Goal: Obtain resource: Obtain resource

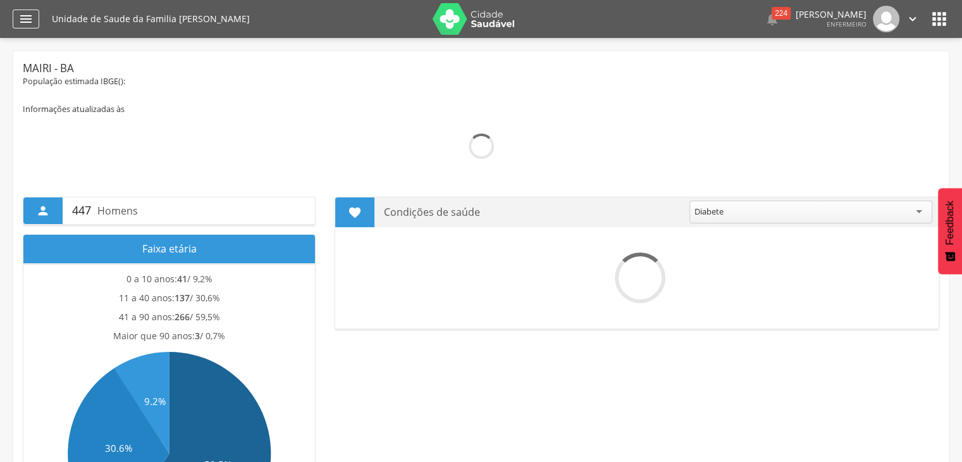
click at [16, 23] on div "" at bounding box center [26, 18] width 27 height 19
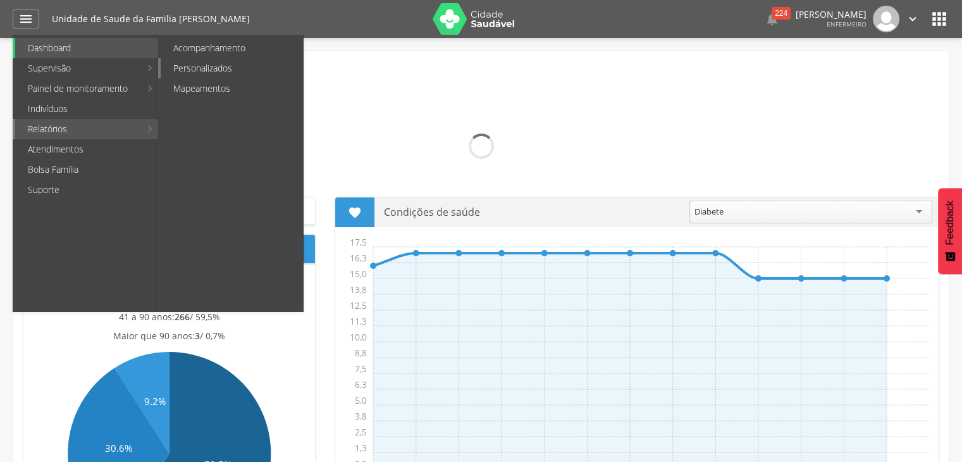
click at [233, 61] on link "Personalizados" at bounding box center [232, 68] width 142 height 20
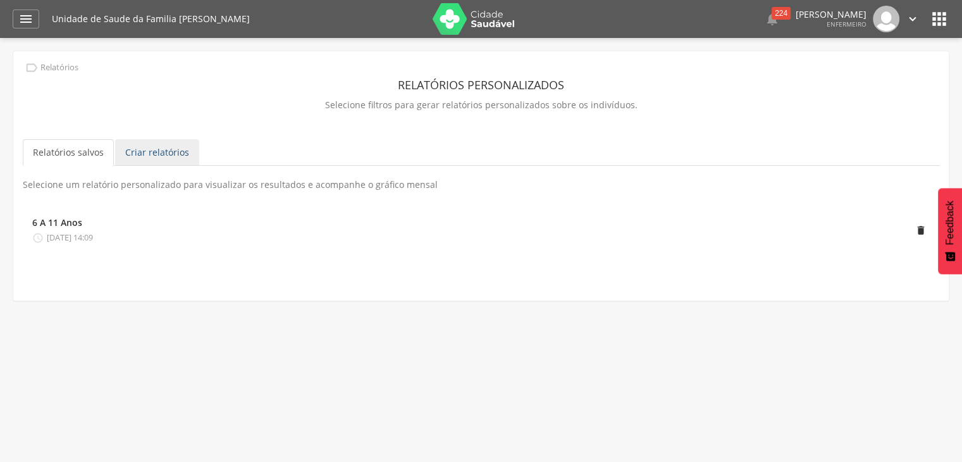
click at [168, 143] on link "Criar relatórios" at bounding box center [157, 152] width 84 height 27
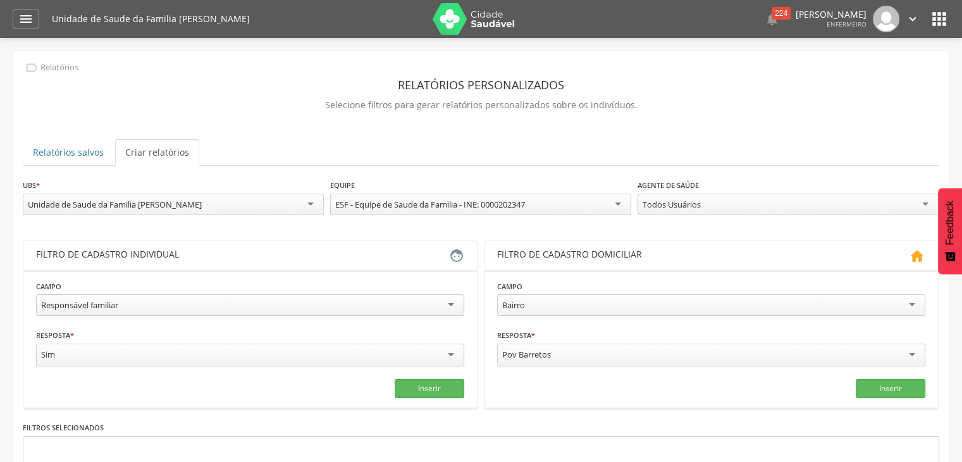
click at [686, 201] on div "Todos Usuários" at bounding box center [788, 205] width 301 height 22
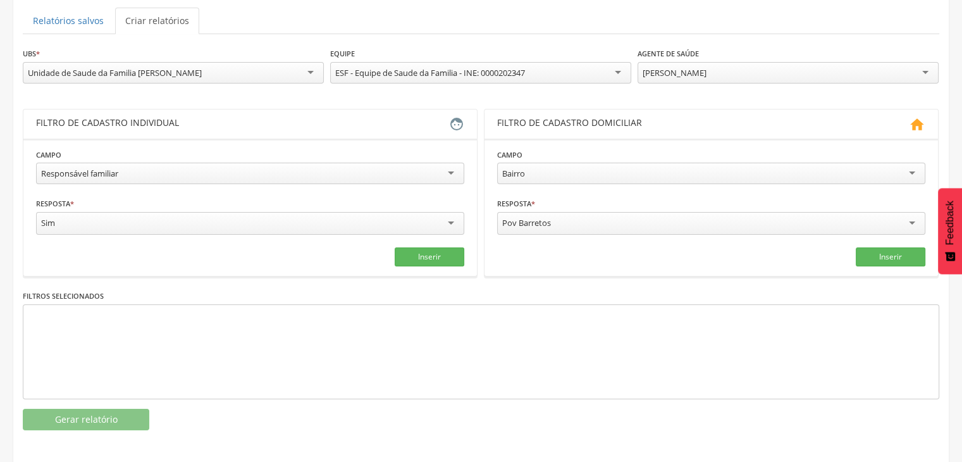
scroll to position [132, 0]
click at [455, 171] on div "Responsável familiar" at bounding box center [250, 174] width 428 height 22
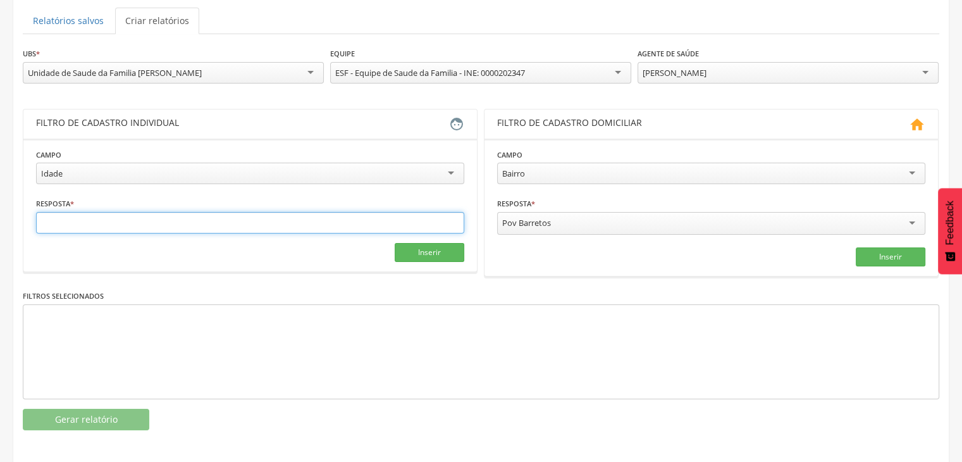
click at [152, 222] on input "text" at bounding box center [250, 223] width 428 height 22
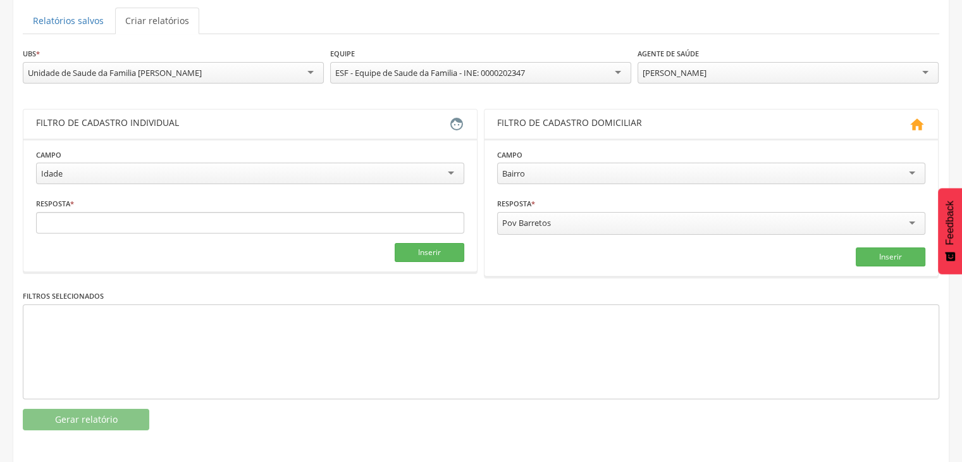
click at [431, 175] on div "Idade" at bounding box center [250, 174] width 428 height 22
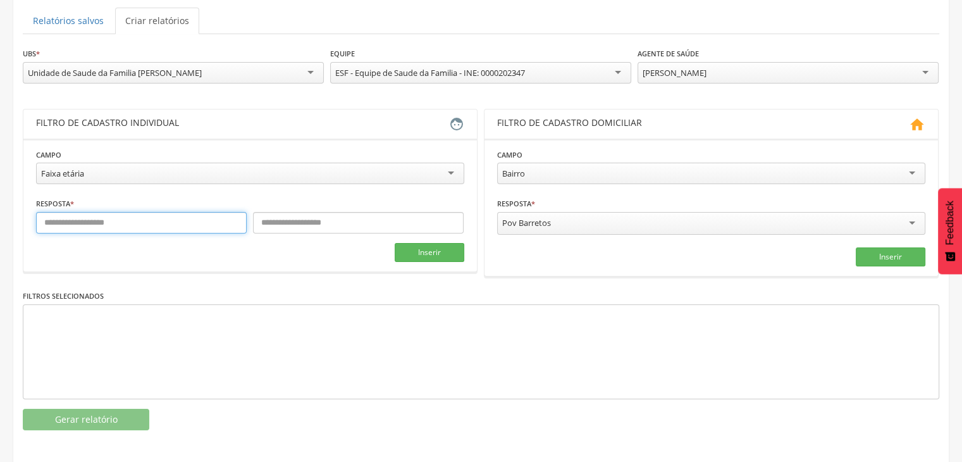
click at [112, 218] on input "text" at bounding box center [141, 223] width 211 height 22
type input "*"
click at [326, 233] on fieldset "**********" at bounding box center [250, 205] width 428 height 114
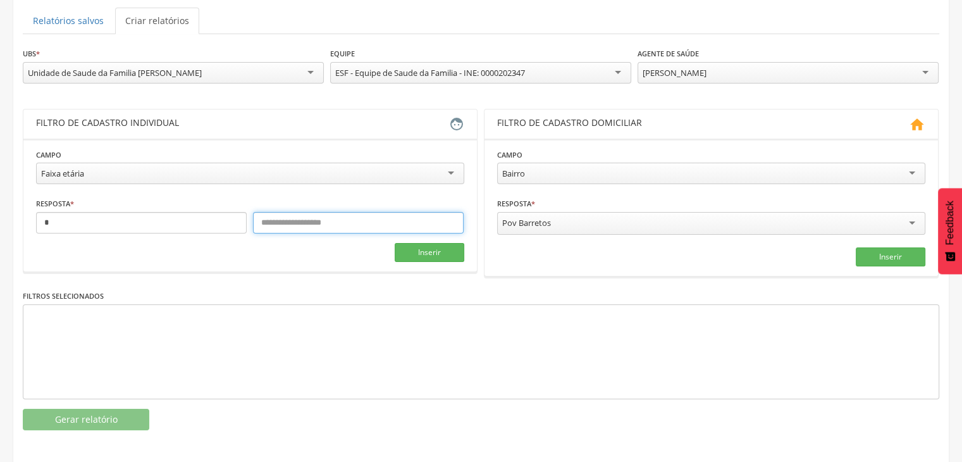
click at [321, 215] on input "text" at bounding box center [358, 223] width 211 height 22
type input "***"
click at [416, 264] on section "**********" at bounding box center [250, 205] width 454 height 133
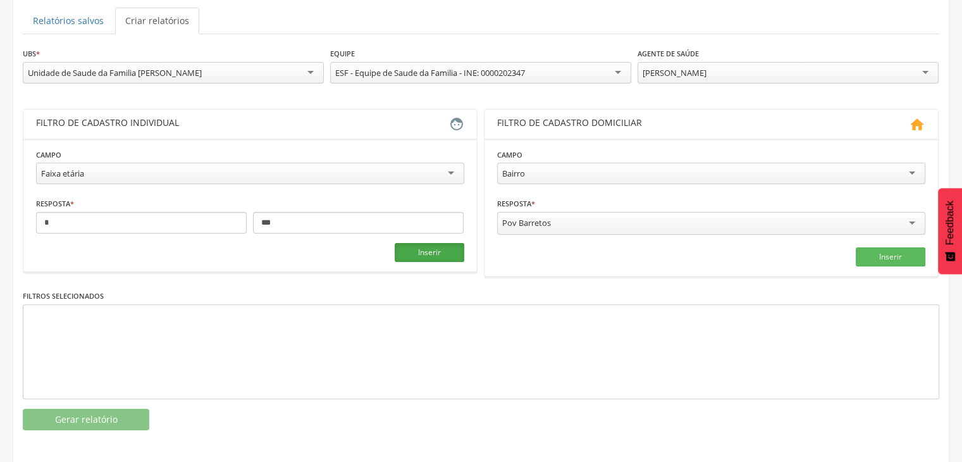
click at [426, 252] on button "Inserir" at bounding box center [430, 252] width 70 height 19
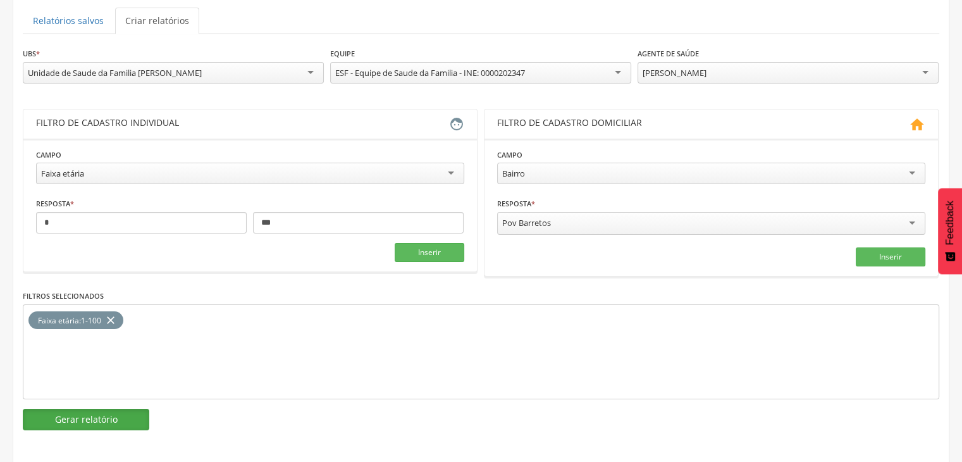
click at [99, 412] on button "Gerar relatório" at bounding box center [86, 420] width 127 height 22
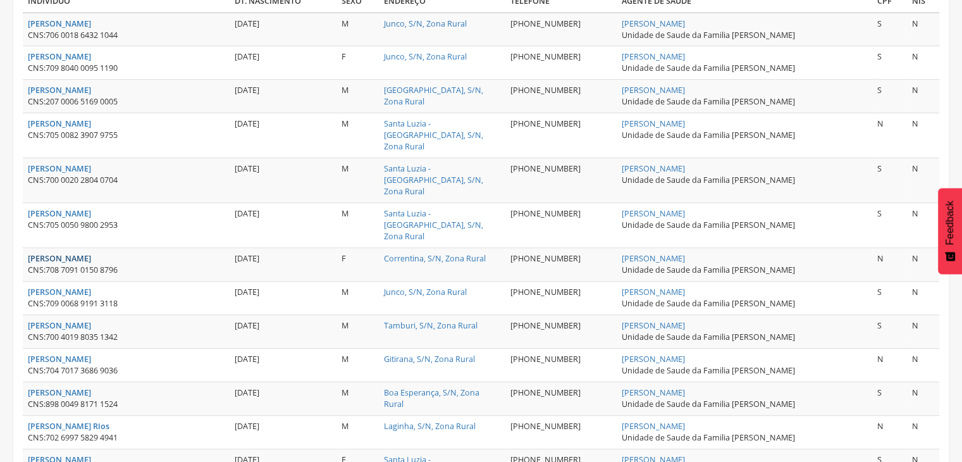
scroll to position [385, 0]
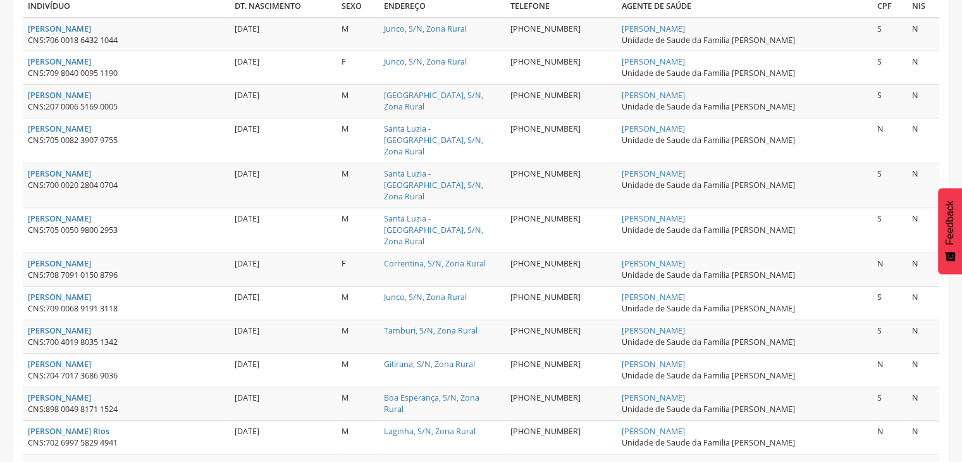
drag, startPoint x: 27, startPoint y: 84, endPoint x: 134, endPoint y: 99, distance: 108.6
click at [134, 99] on td "[PERSON_NAME] Pedreira CNS: 207 0006 5169 0005" at bounding box center [126, 102] width 207 height 34
copy strong "[PERSON_NAME]"
click at [59, 127] on strong "[PERSON_NAME]" at bounding box center [59, 128] width 63 height 11
type input "**********"
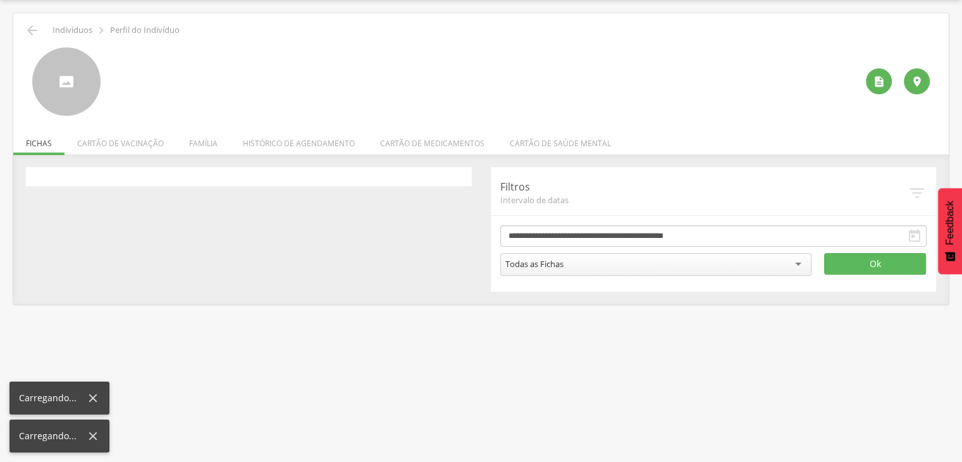
scroll to position [38, 0]
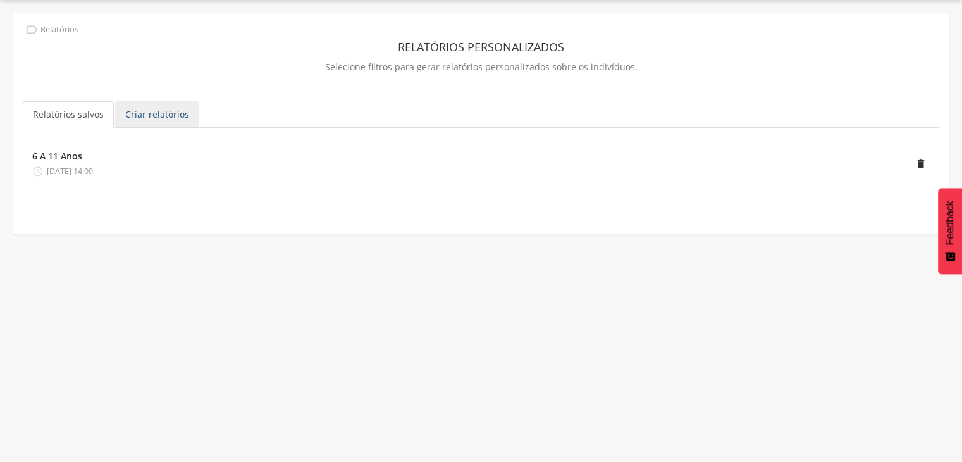
click at [156, 109] on link "Criar relatórios" at bounding box center [157, 114] width 84 height 27
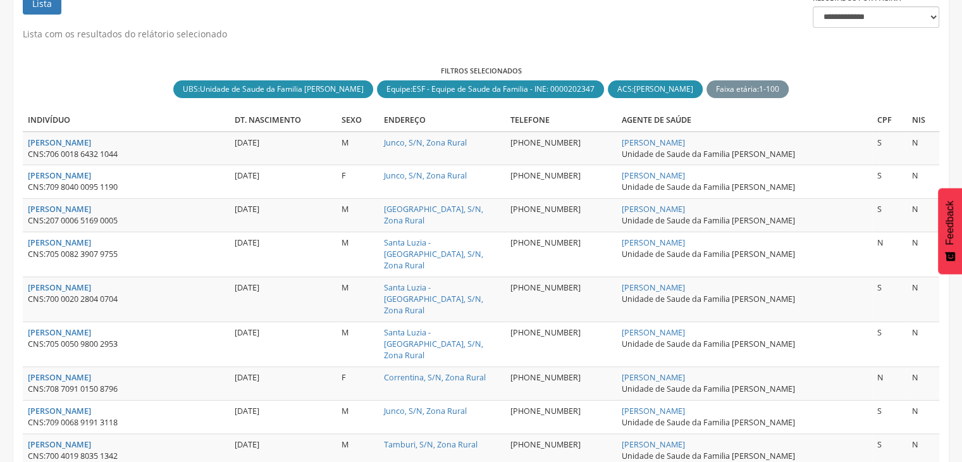
scroll to position [164, 0]
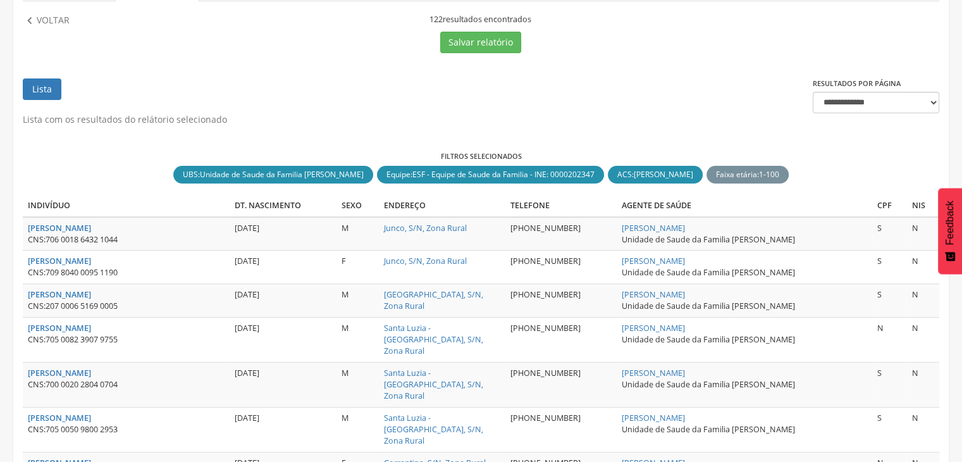
click at [82, 319] on td "[PERSON_NAME] Francisco CNS: 705 0082 3907 9755" at bounding box center [126, 340] width 207 height 45
drag, startPoint x: 49, startPoint y: 304, endPoint x: 123, endPoint y: 305, distance: 74.0
click at [123, 305] on div "CNS: 207 0006 5169 0005" at bounding box center [126, 305] width 197 height 11
copy span "207 0006 5169 0005"
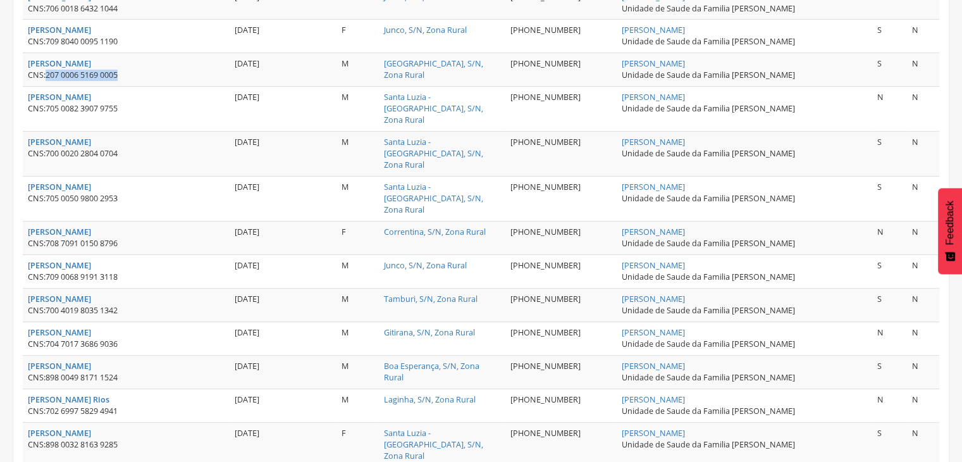
scroll to position [418, 0]
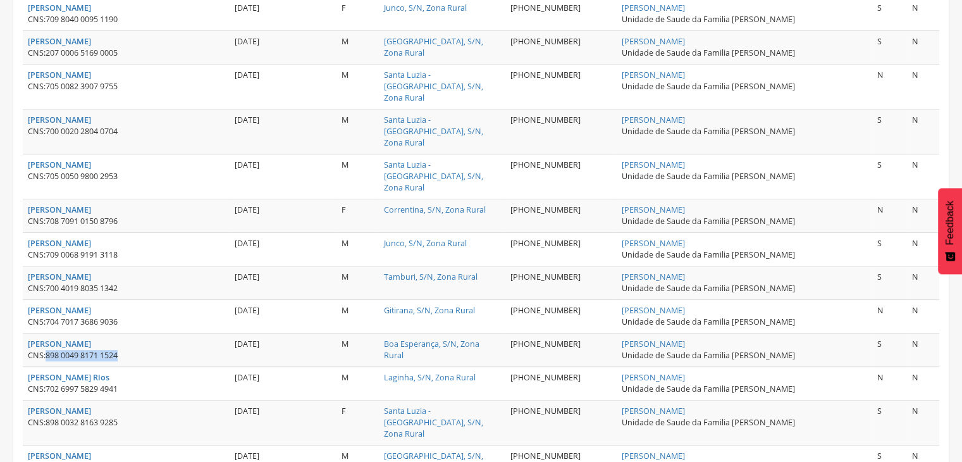
drag, startPoint x: 46, startPoint y: 316, endPoint x: 127, endPoint y: 321, distance: 80.5
click at [127, 350] on div "CNS: 898 0049 8171 1524" at bounding box center [126, 355] width 197 height 11
copy span "898 0049 8171 1524"
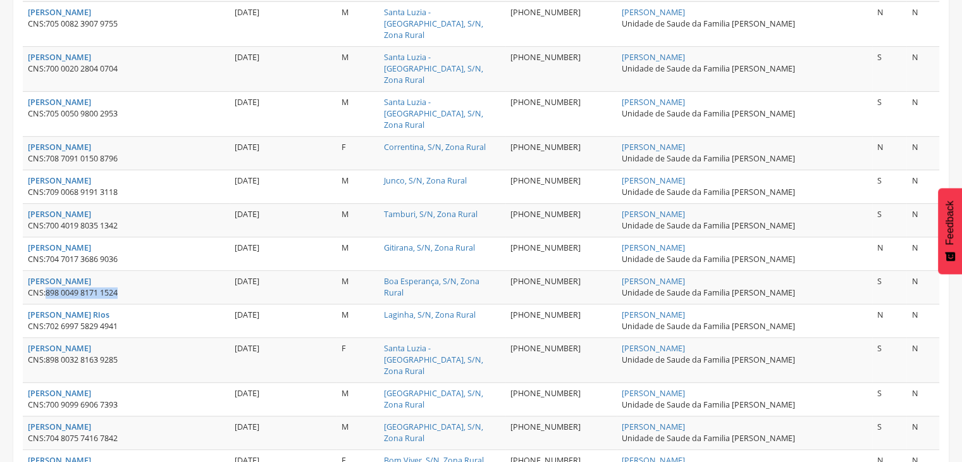
scroll to position [481, 0]
drag, startPoint x: 48, startPoint y: 321, endPoint x: 126, endPoint y: 330, distance: 78.3
click at [126, 337] on td "[PERSON_NAME] CNS: 898 0032 8163 9285" at bounding box center [126, 359] width 207 height 45
copy span "898 0032 8163 9285"
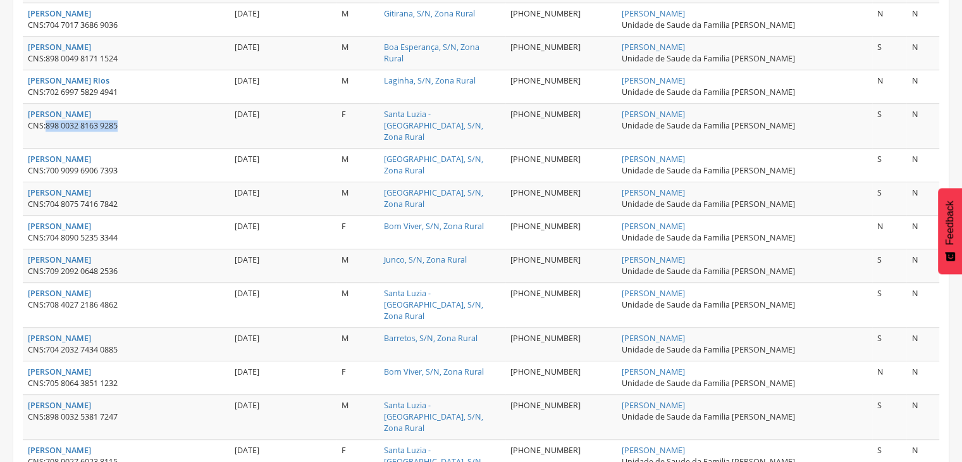
scroll to position [734, 0]
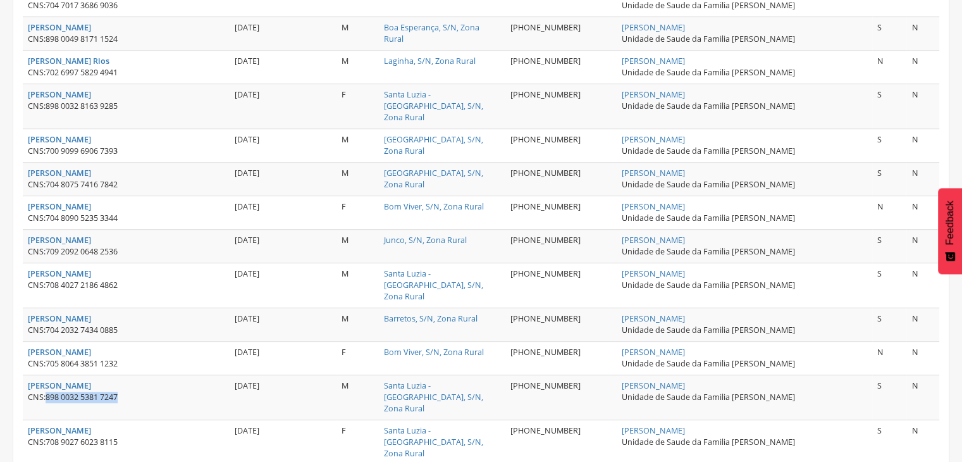
drag, startPoint x: 46, startPoint y: 337, endPoint x: 149, endPoint y: 339, distance: 103.1
click at [149, 392] on div "CNS: 898 0032 5381 7247" at bounding box center [126, 397] width 197 height 11
copy div "898 0032 5381 7247"
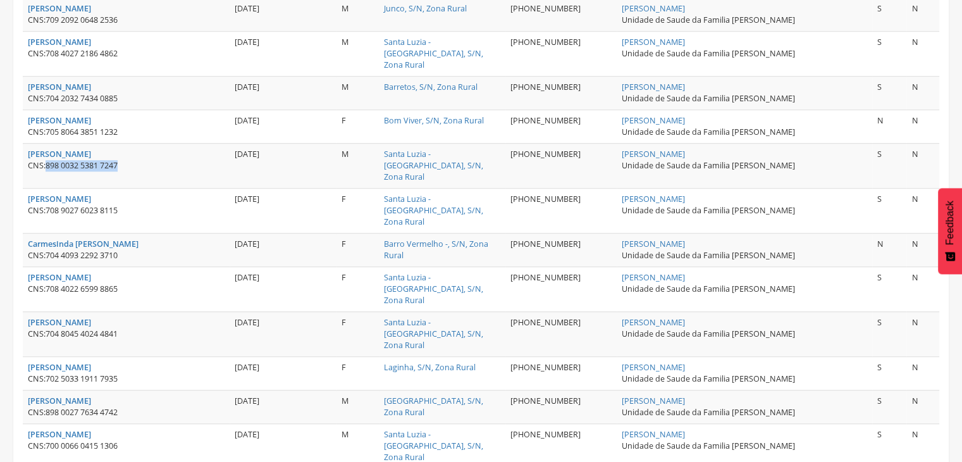
scroll to position [987, 0]
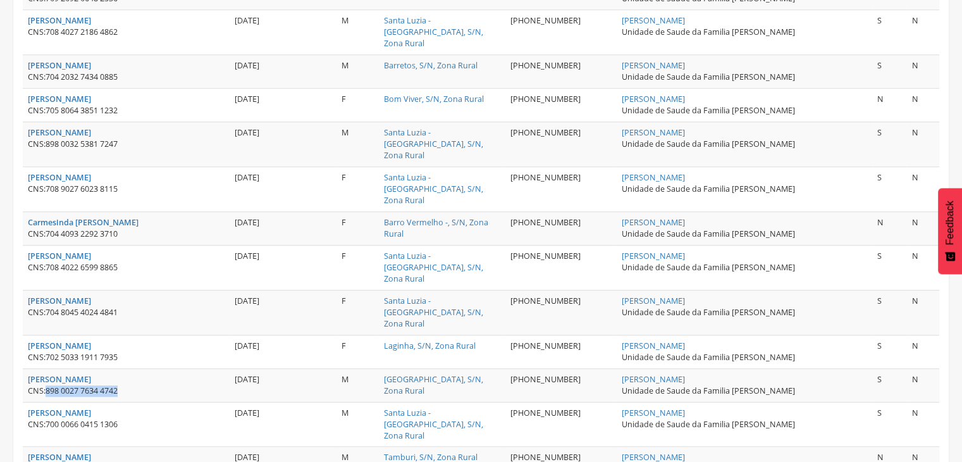
drag, startPoint x: 46, startPoint y: 283, endPoint x: 137, endPoint y: 294, distance: 91.8
click at [137, 368] on td "[PERSON_NAME] Macedo CNS: 898 0027 7634 4742" at bounding box center [126, 385] width 207 height 34
copy div "898 0027 7634 4742"
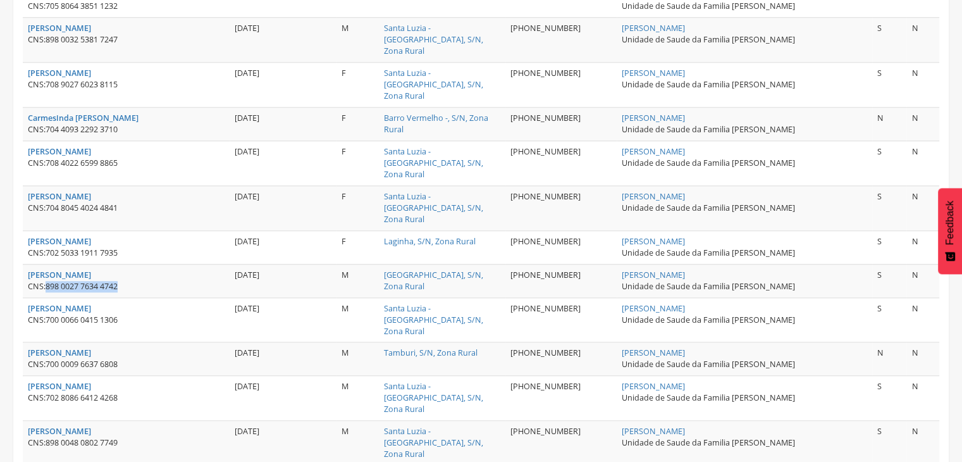
scroll to position [1113, 0]
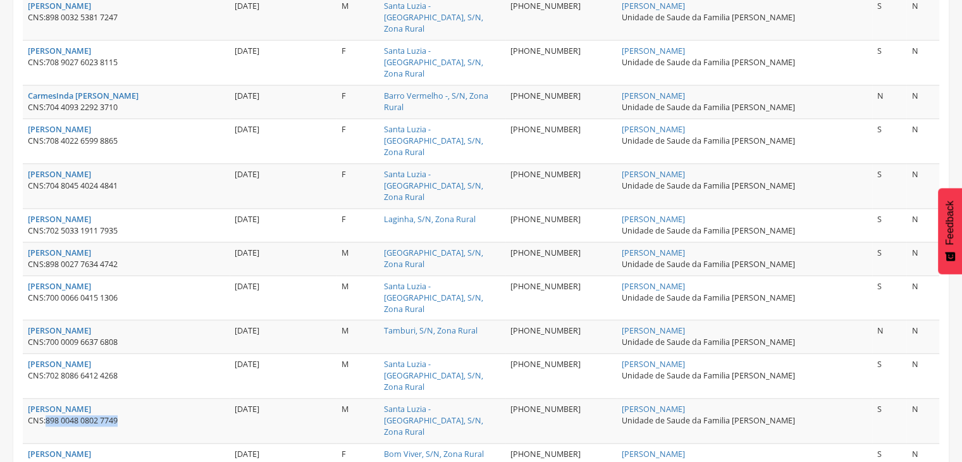
drag, startPoint x: 49, startPoint y: 292, endPoint x: 130, endPoint y: 288, distance: 81.7
click at [130, 415] on div "CNS: 898 0048 0802 7749" at bounding box center [126, 420] width 197 height 11
copy span "898 0048 0802 7749"
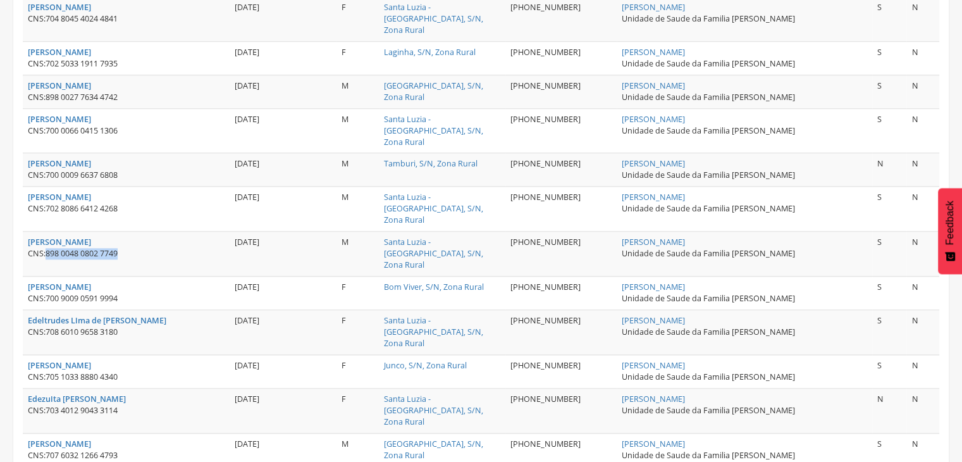
scroll to position [1303, 0]
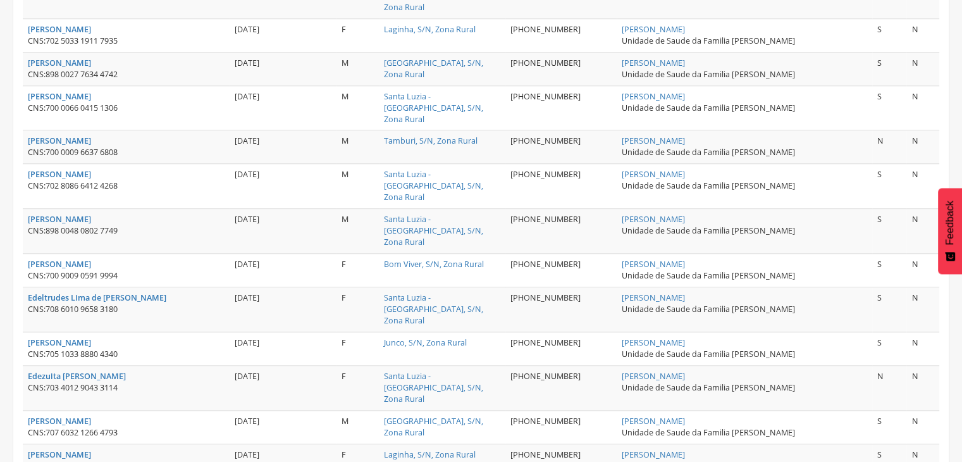
drag, startPoint x: 49, startPoint y: 335, endPoint x: 126, endPoint y: 342, distance: 76.9
copy span "203 7358 4266 0009"
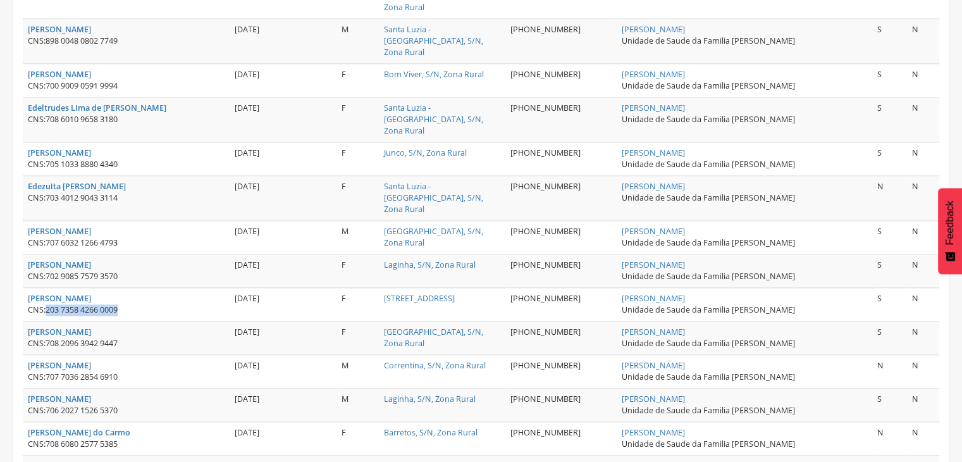
scroll to position [1556, 0]
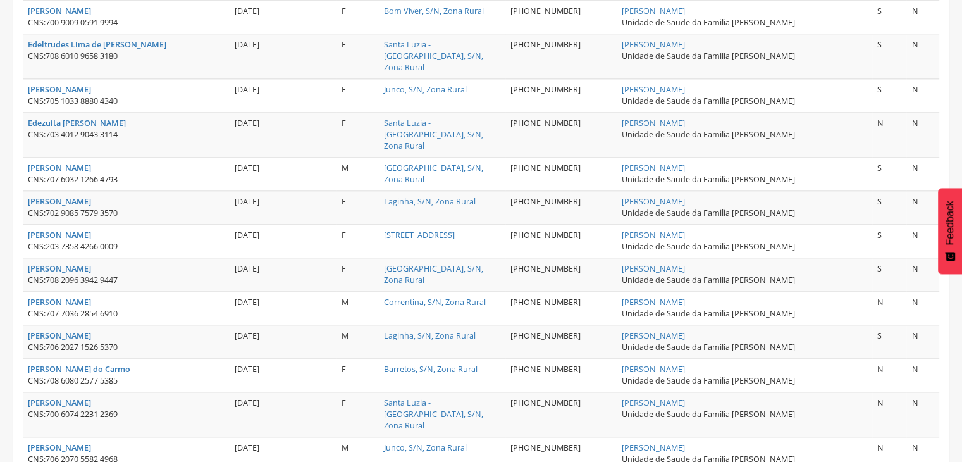
drag, startPoint x: 46, startPoint y: 317, endPoint x: 130, endPoint y: 321, distance: 84.3
copy span "898 0027 6220 5273"
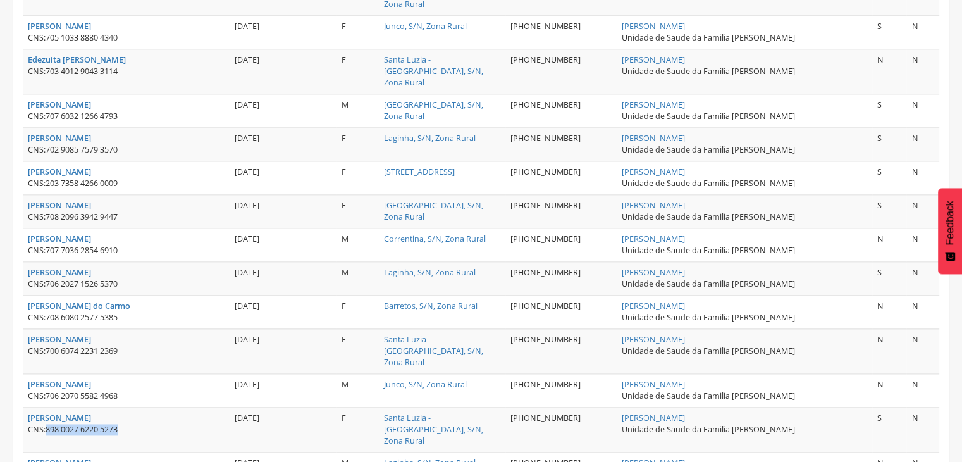
scroll to position [1683, 0]
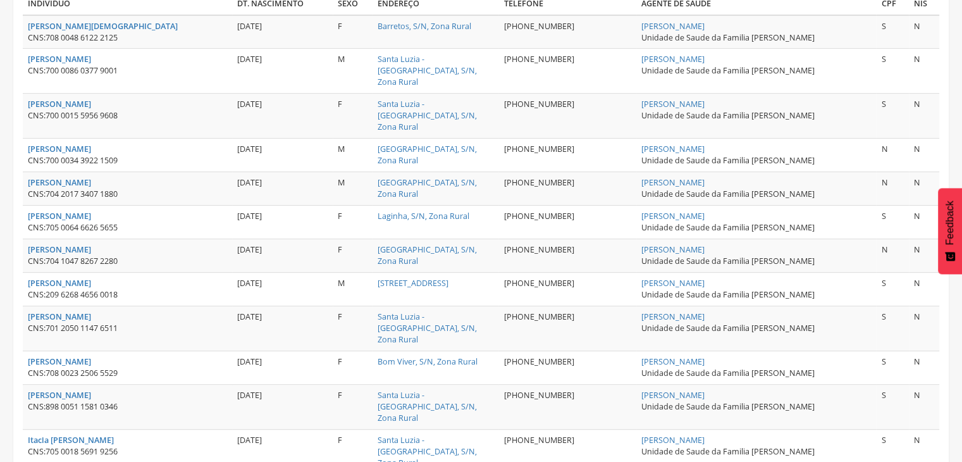
scroll to position [418, 0]
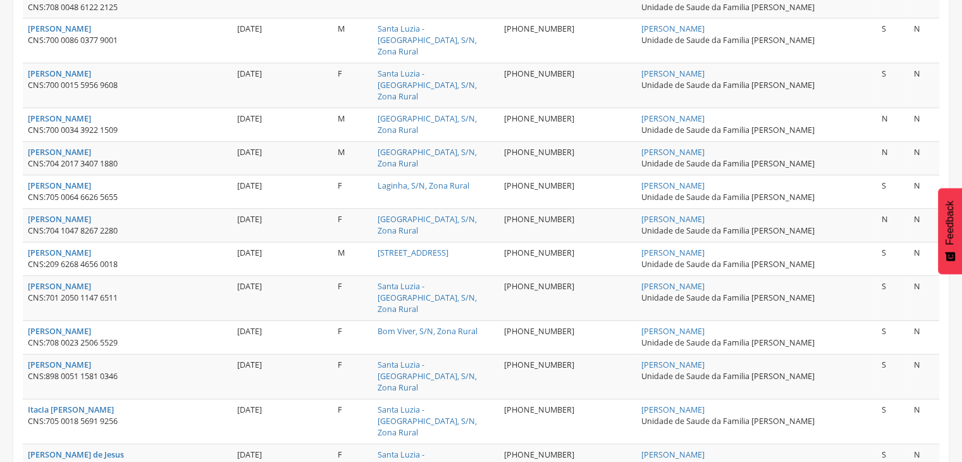
drag, startPoint x: 46, startPoint y: 240, endPoint x: 133, endPoint y: 251, distance: 88.7
click at [134, 276] on td "[PERSON_NAME] CNS: 701 2050 1147 6511" at bounding box center [127, 298] width 209 height 45
drag, startPoint x: 49, startPoint y: 240, endPoint x: 134, endPoint y: 242, distance: 85.4
click at [134, 259] on div "CNS: 209 6268 4656 0018" at bounding box center [127, 264] width 199 height 11
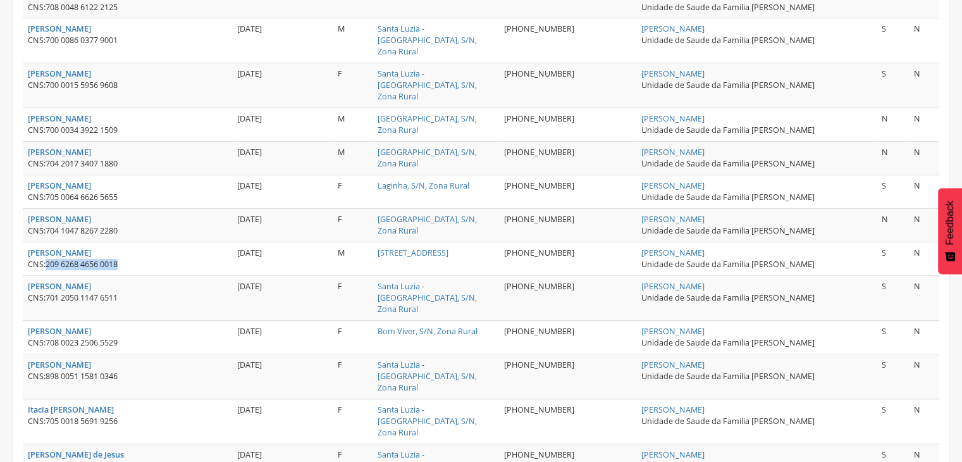
copy span "209 6268 4656 0018"
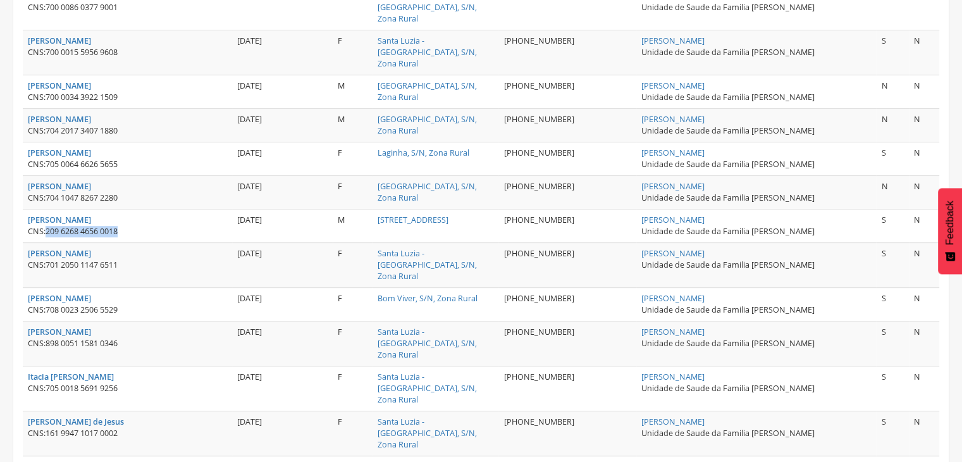
scroll to position [481, 0]
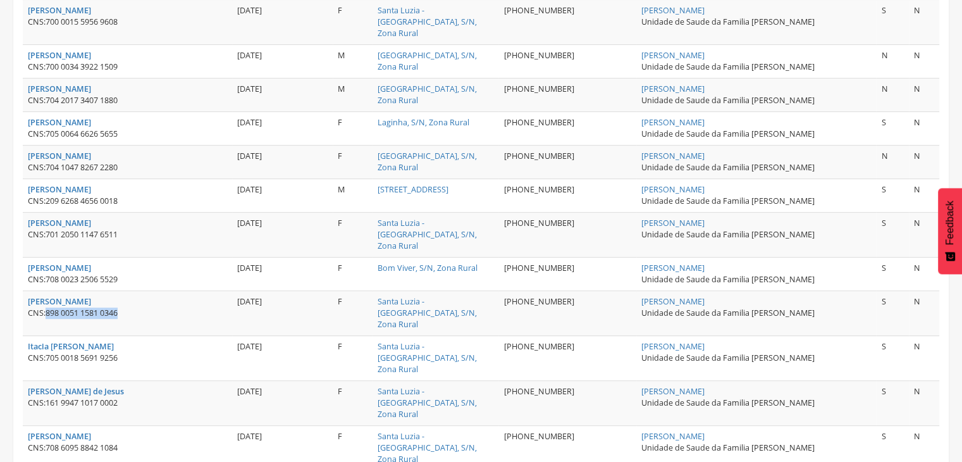
drag, startPoint x: 48, startPoint y: 276, endPoint x: 127, endPoint y: 282, distance: 79.3
click at [127, 307] on div "CNS: 898 0051 1581 0346" at bounding box center [127, 312] width 199 height 11
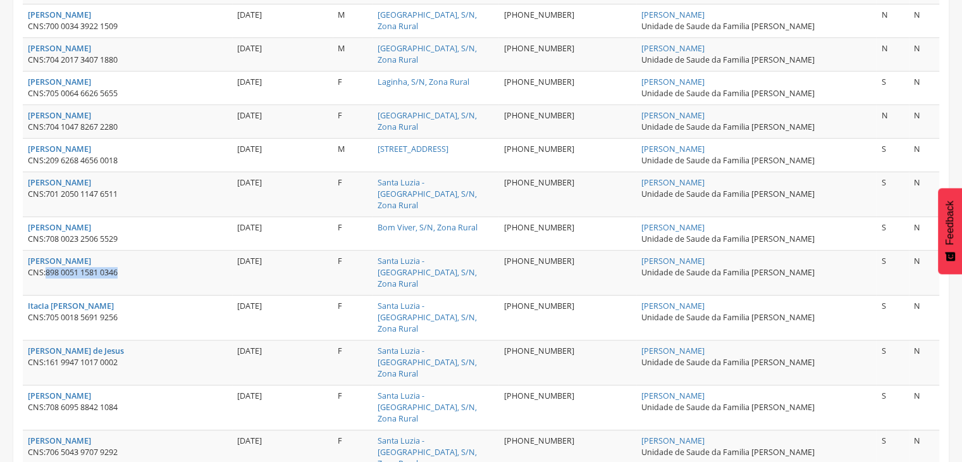
scroll to position [544, 0]
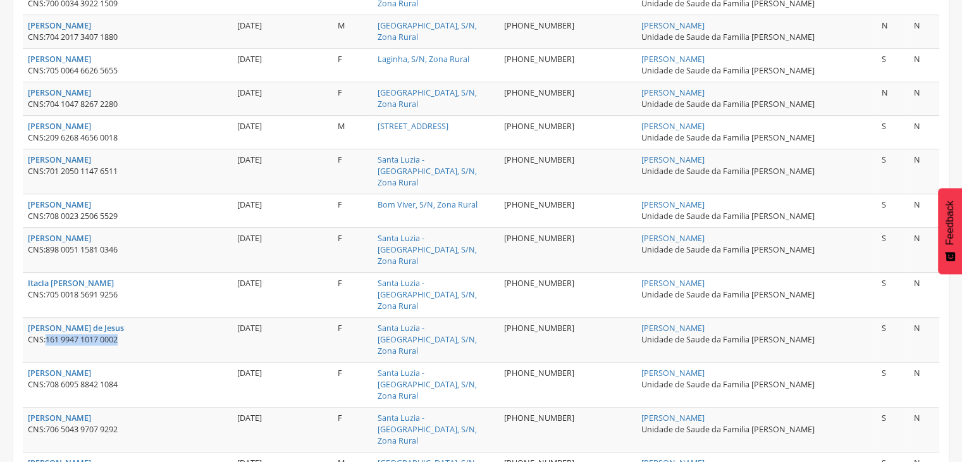
drag, startPoint x: 48, startPoint y: 282, endPoint x: 125, endPoint y: 283, distance: 76.6
click at [125, 334] on div "CNS: 161 9947 1017 0002" at bounding box center [127, 339] width 199 height 11
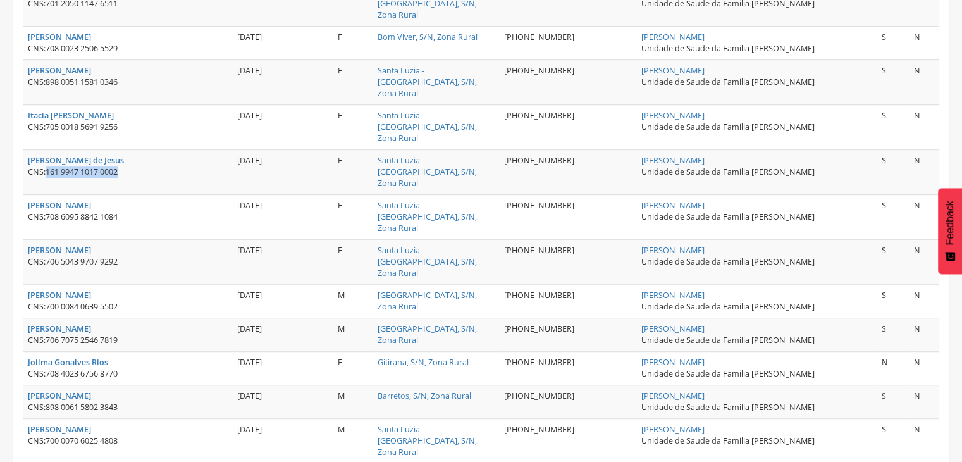
scroll to position [734, 0]
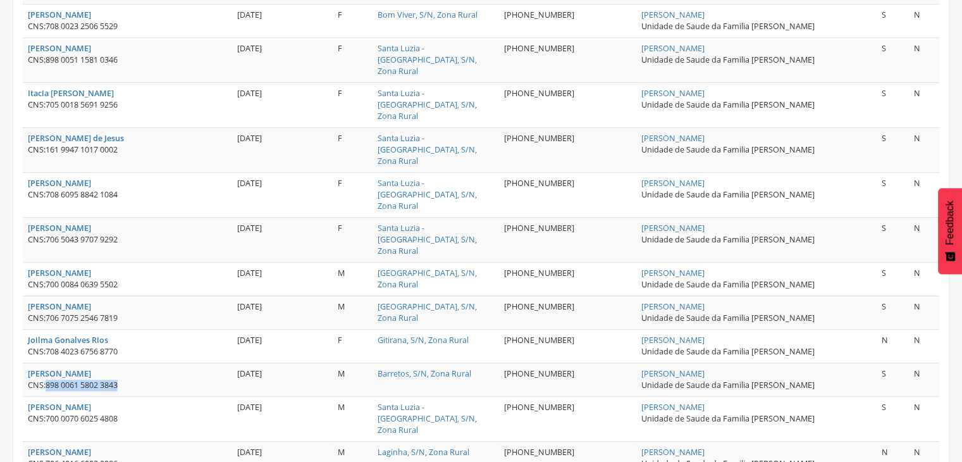
drag, startPoint x: 49, startPoint y: 292, endPoint x: 124, endPoint y: 293, distance: 75.3
click at [124, 380] on div "CNS: 898 0061 5802 3843" at bounding box center [127, 385] width 199 height 11
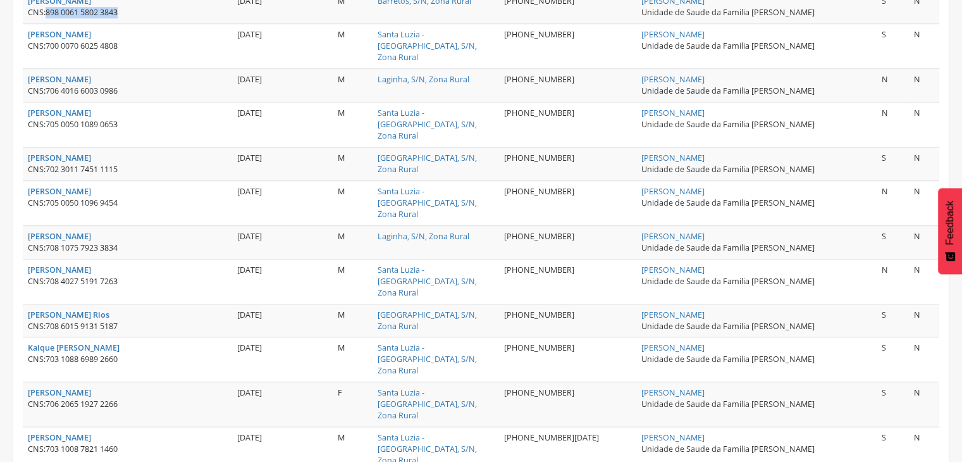
scroll to position [1113, 0]
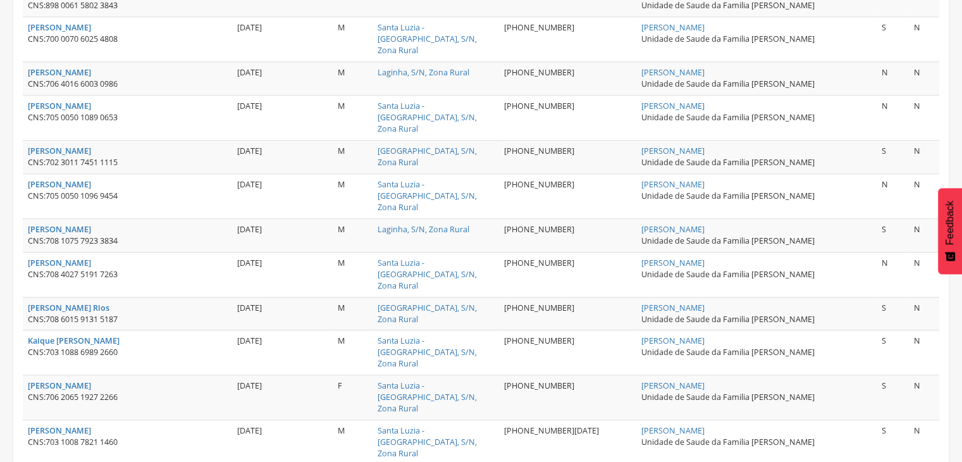
drag, startPoint x: 127, startPoint y: 412, endPoint x: 64, endPoint y: 409, distance: 62.7
click at [18, 357] on div "**********" at bounding box center [481, 105] width 936 height 2334
drag, startPoint x: 120, startPoint y: 411, endPoint x: 53, endPoint y: 405, distance: 67.4
click at [51, 4] on tbody "[PERSON_NAME] de Jesus CNS: 708 0048 6122 2125 [DATE] F Barretos, S/N, Zona Rur…" at bounding box center [481, 246] width 917 height 1914
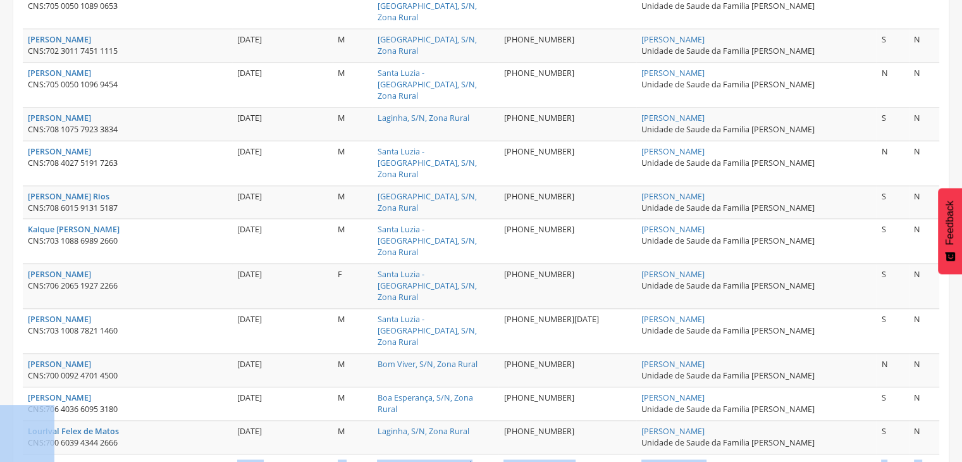
scroll to position [1366, 0]
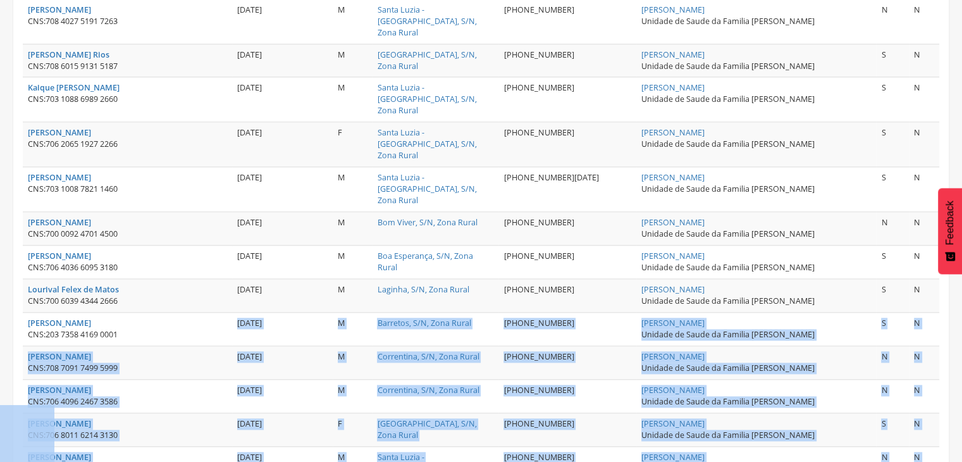
click at [177, 452] on div "[PERSON_NAME]" at bounding box center [127, 457] width 199 height 11
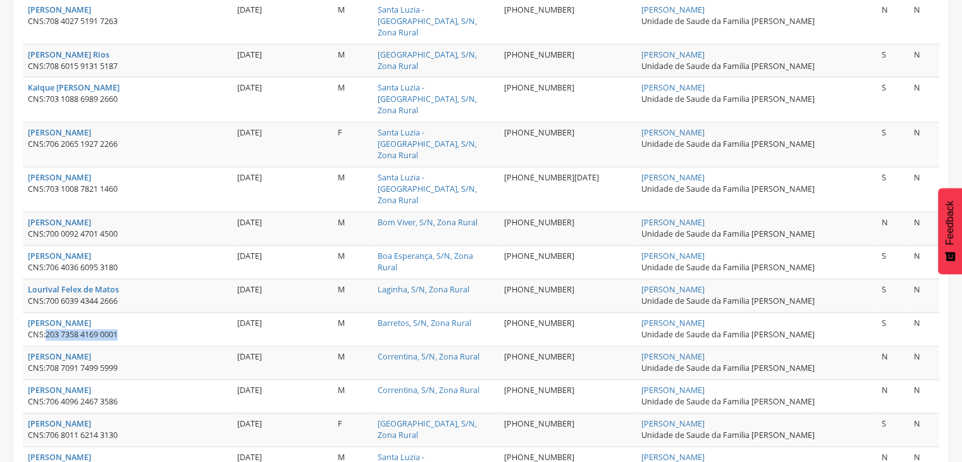
drag, startPoint x: 46, startPoint y: 159, endPoint x: 125, endPoint y: 161, distance: 79.7
click at [125, 329] on div "CNS: 203 7358 4169 0001" at bounding box center [127, 334] width 199 height 11
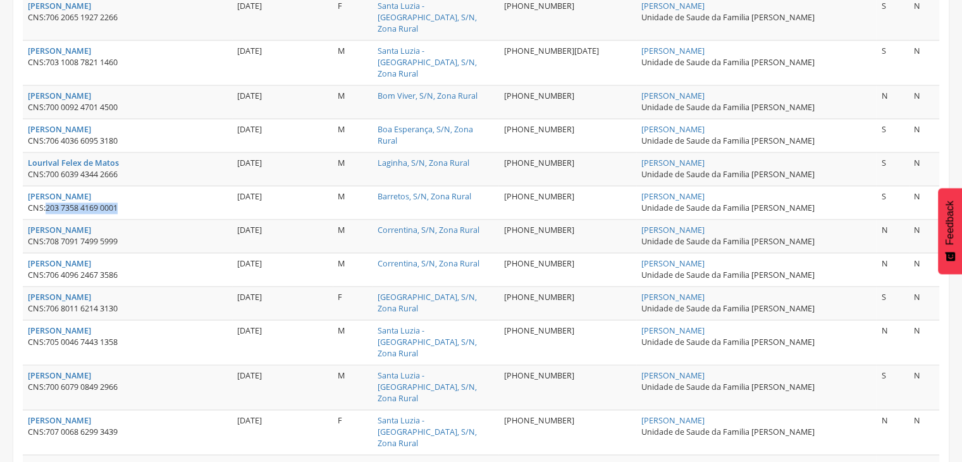
scroll to position [1556, 0]
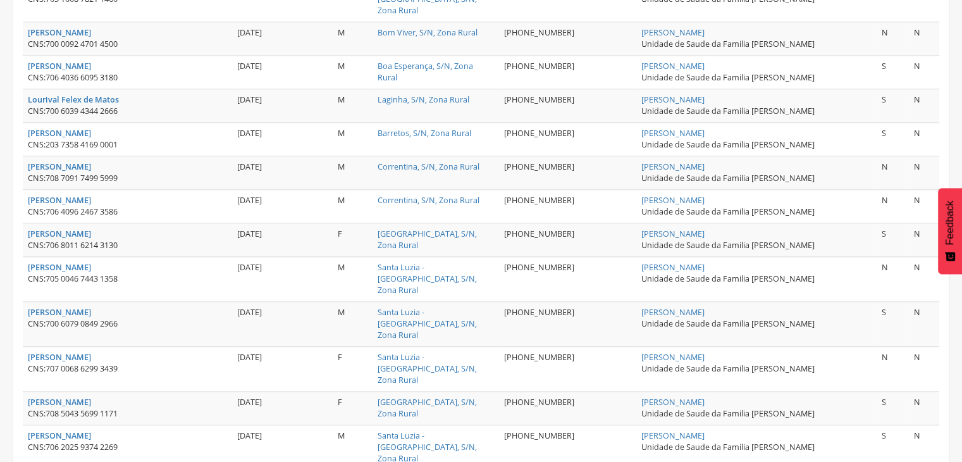
drag, startPoint x: 49, startPoint y: 337, endPoint x: 128, endPoint y: 337, distance: 79.7
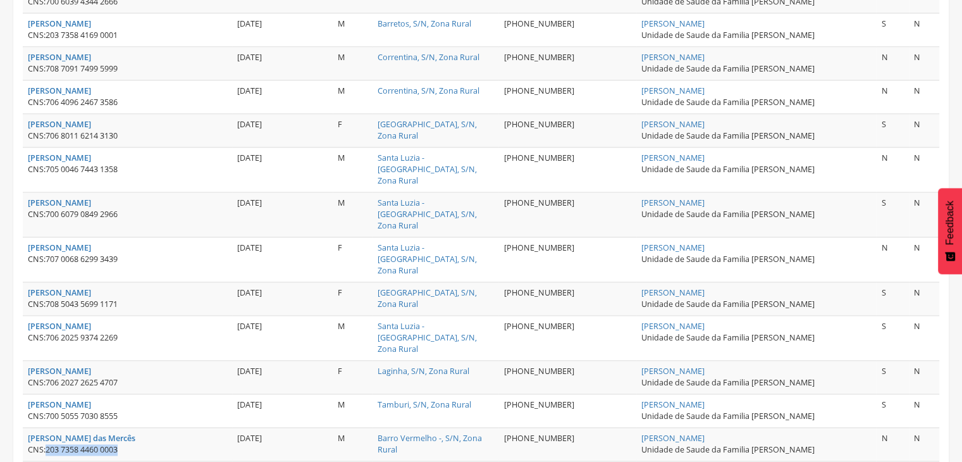
scroll to position [1683, 0]
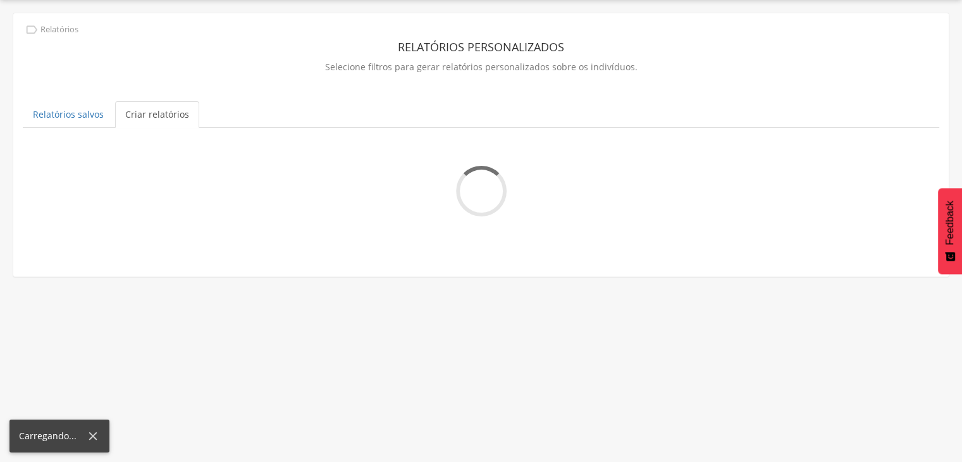
scroll to position [769, 0]
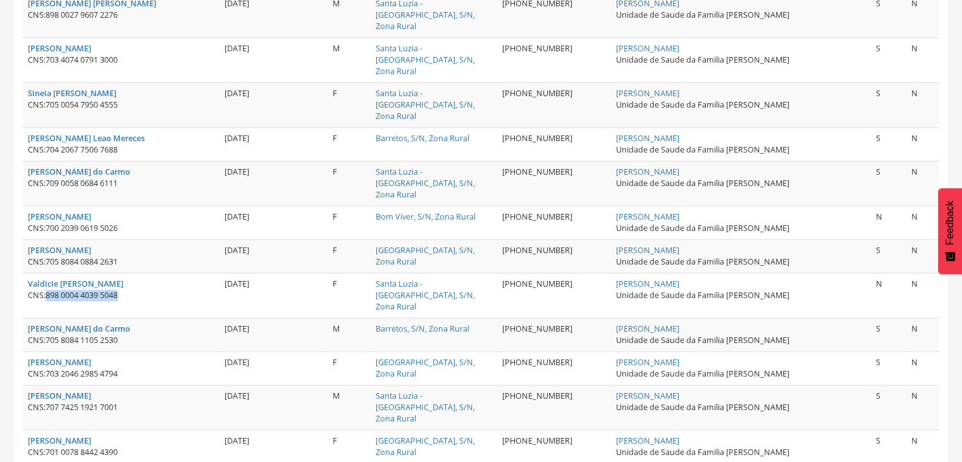
drag, startPoint x: 51, startPoint y: 155, endPoint x: 121, endPoint y: 157, distance: 70.2
click at [121, 290] on div "CNS: 898 0004 4039 5048" at bounding box center [121, 295] width 186 height 11
click at [170, 290] on div "CNS: 898 0004 4039 5048" at bounding box center [121, 295] width 186 height 11
drag, startPoint x: 51, startPoint y: 154, endPoint x: 128, endPoint y: 154, distance: 77.2
click at [128, 290] on div "CNS: 898 0004 4039 5048" at bounding box center [121, 295] width 186 height 11
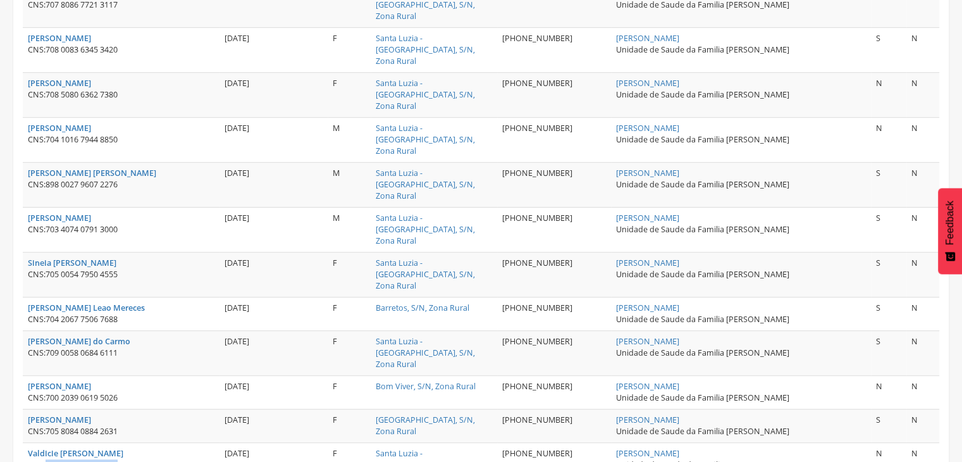
scroll to position [579, 0]
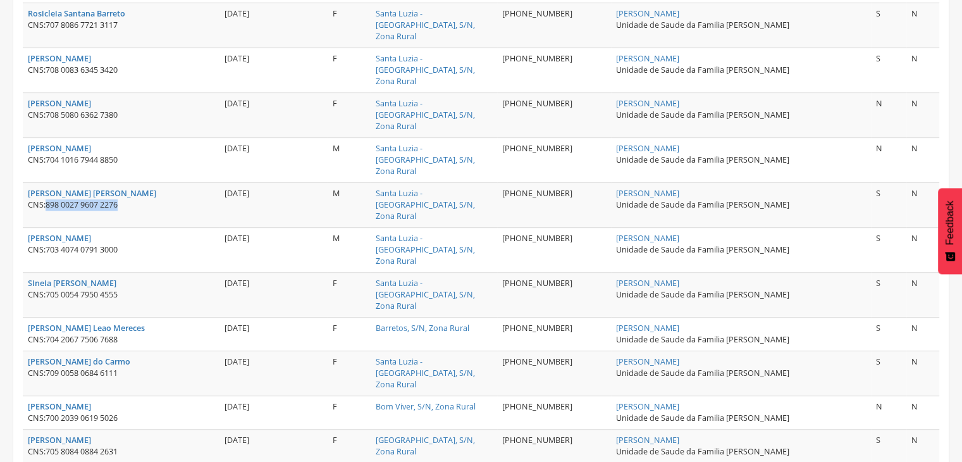
drag, startPoint x: 53, startPoint y: 112, endPoint x: 131, endPoint y: 113, distance: 78.5
click at [131, 199] on div "CNS: 898 0027 9607 2276" at bounding box center [121, 204] width 186 height 11
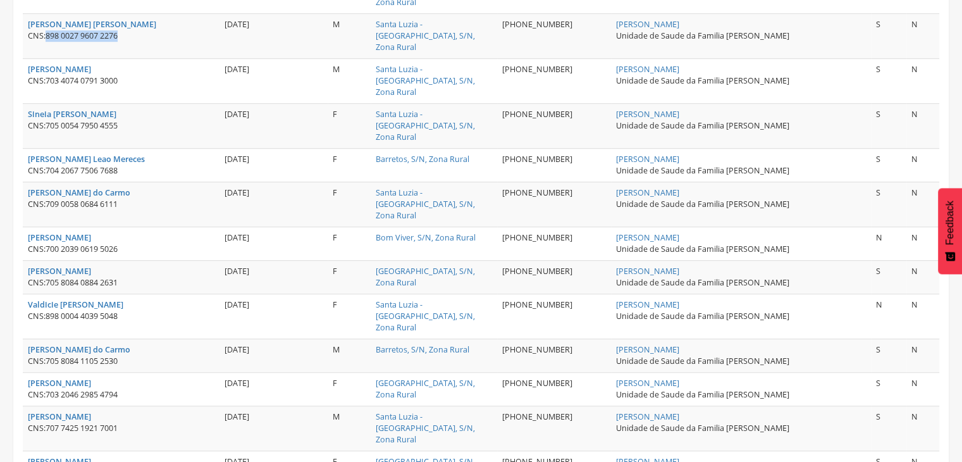
scroll to position [769, 0]
